Goal: Transaction & Acquisition: Purchase product/service

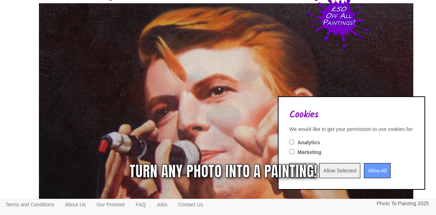
scroll to position [72, 0]
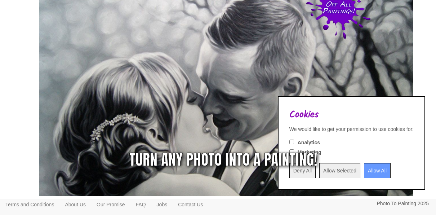
click at [294, 174] on input "Deny All" at bounding box center [302, 170] width 26 height 15
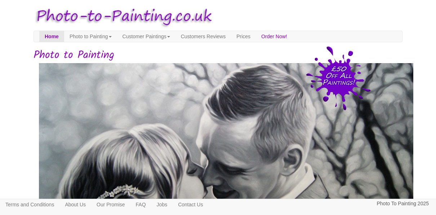
scroll to position [0, 0]
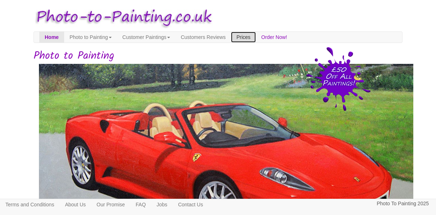
click at [256, 40] on link "Prices" at bounding box center [243, 37] width 25 height 11
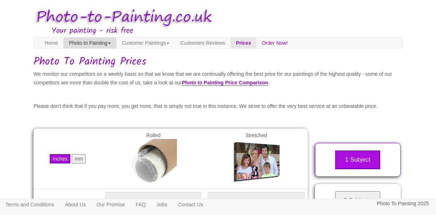
click at [94, 40] on link "Photo to Painting" at bounding box center [89, 42] width 53 height 11
